Goal: Navigation & Orientation: Find specific page/section

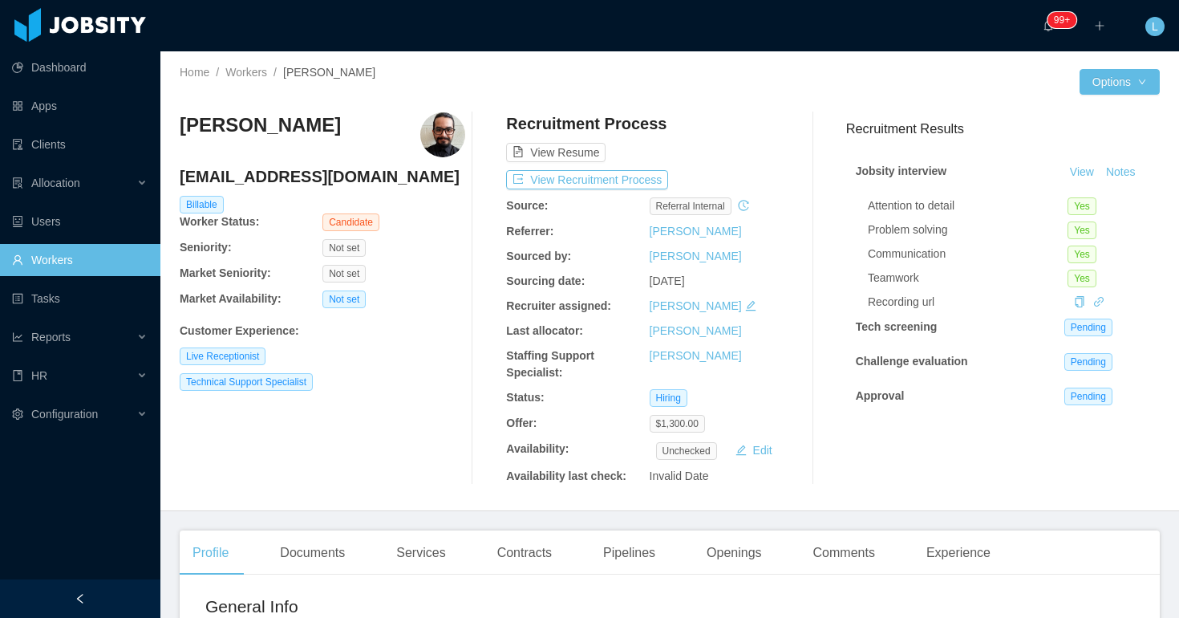
click at [310, 180] on h4 "[EMAIL_ADDRESS][DOMAIN_NAME]" at bounding box center [323, 176] width 286 height 22
copy h4 "[EMAIL_ADDRESS][DOMAIN_NAME]"
click at [521, 553] on div "Contracts" at bounding box center [524, 552] width 80 height 45
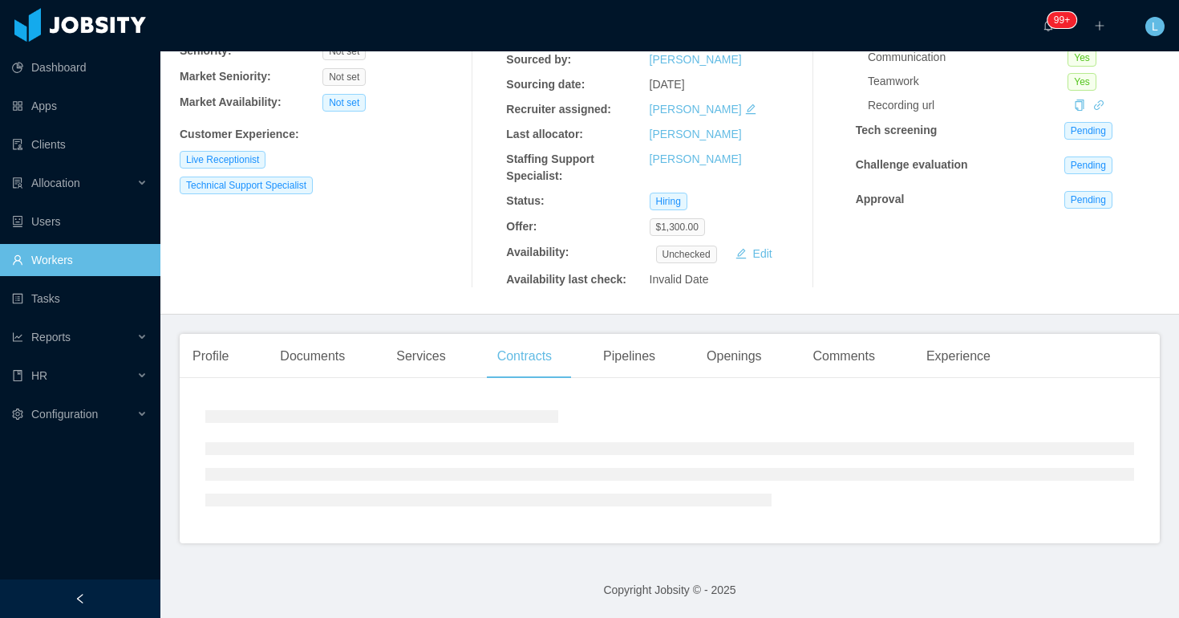
scroll to position [227, 0]
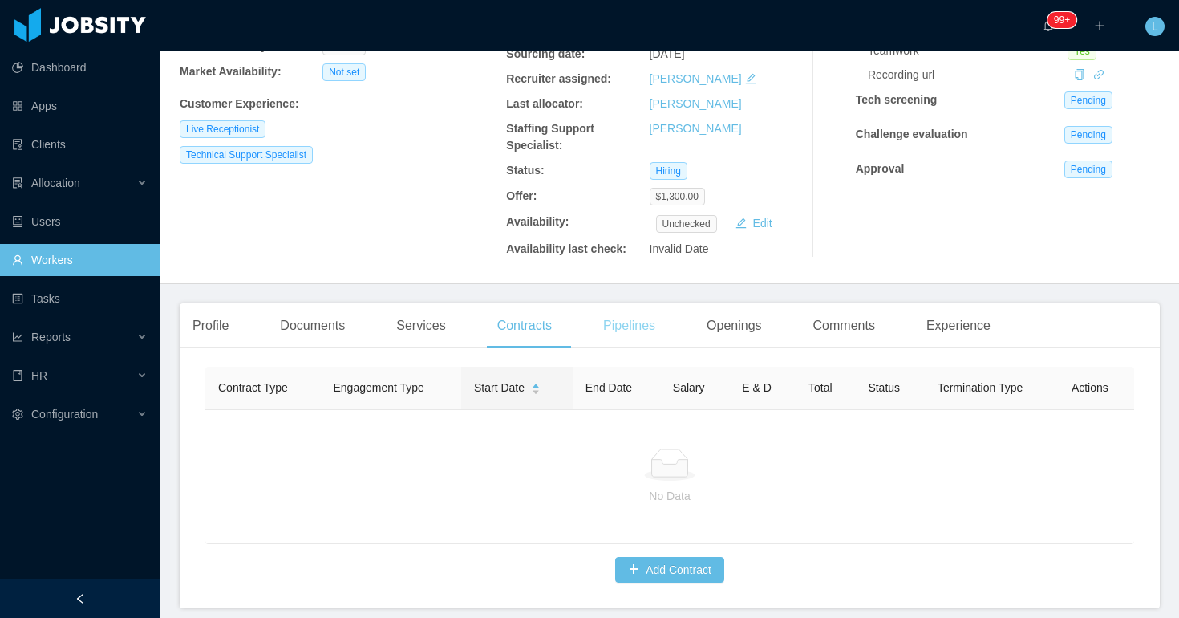
click at [628, 326] on div "Pipelines" at bounding box center [629, 325] width 78 height 45
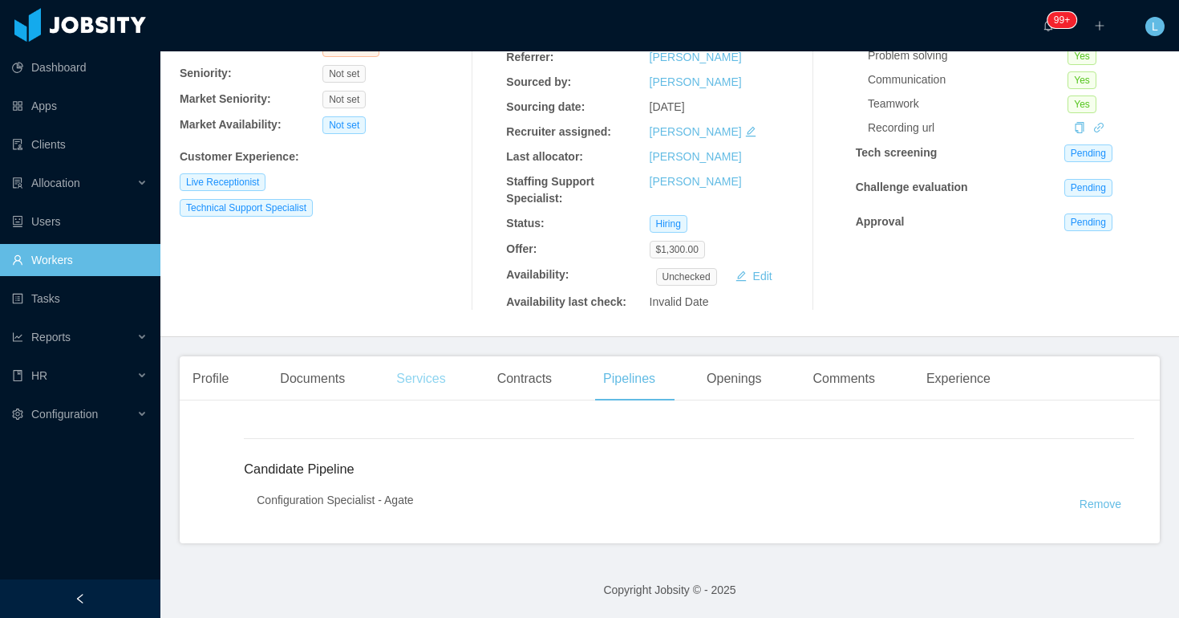
click at [431, 378] on div "Services" at bounding box center [420, 378] width 75 height 45
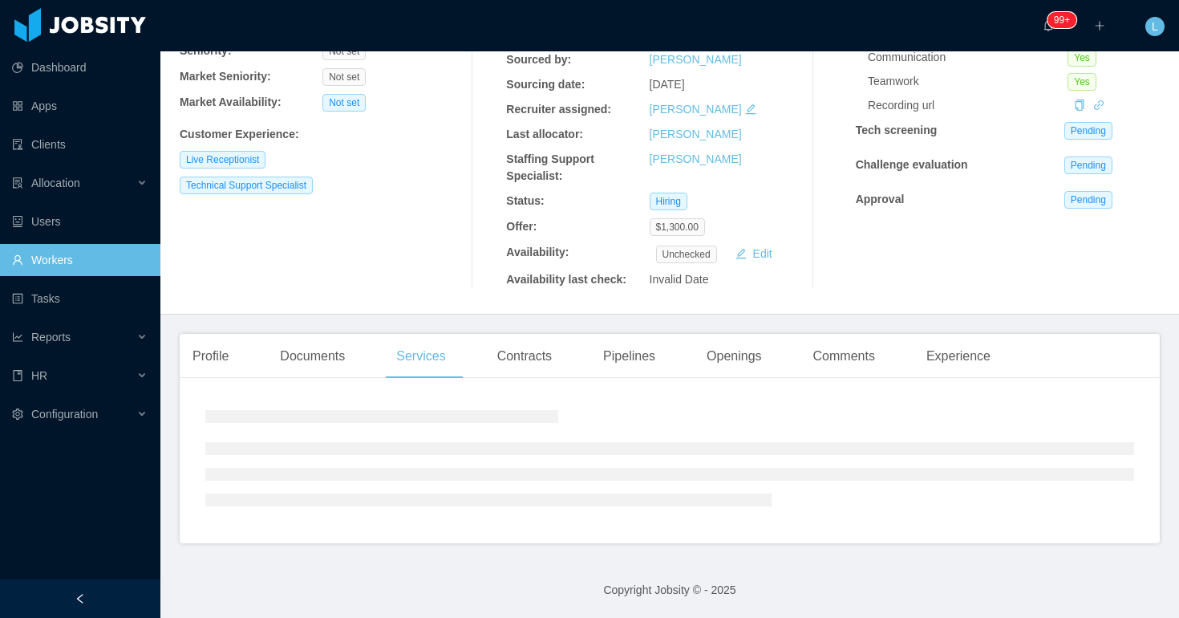
scroll to position [225, 0]
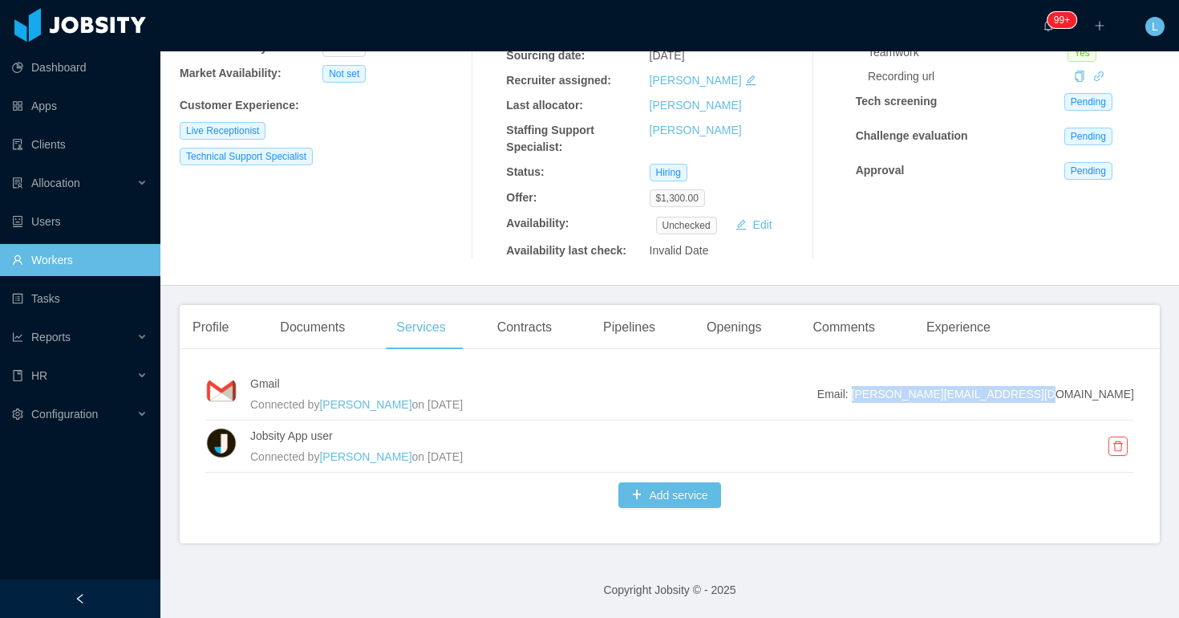
drag, startPoint x: 971, startPoint y: 394, endPoint x: 1164, endPoint y: 395, distance: 192.5
click at [1164, 395] on section "··· 99+ ··· ··· L ··· Home / Workers / [PERSON_NAME] / Options [PERSON_NAME] [E…" at bounding box center [669, 309] width 1019 height 618
copy span "[PERSON_NAME][EMAIL_ADDRESS][DOMAIN_NAME]"
